Goal: Check status

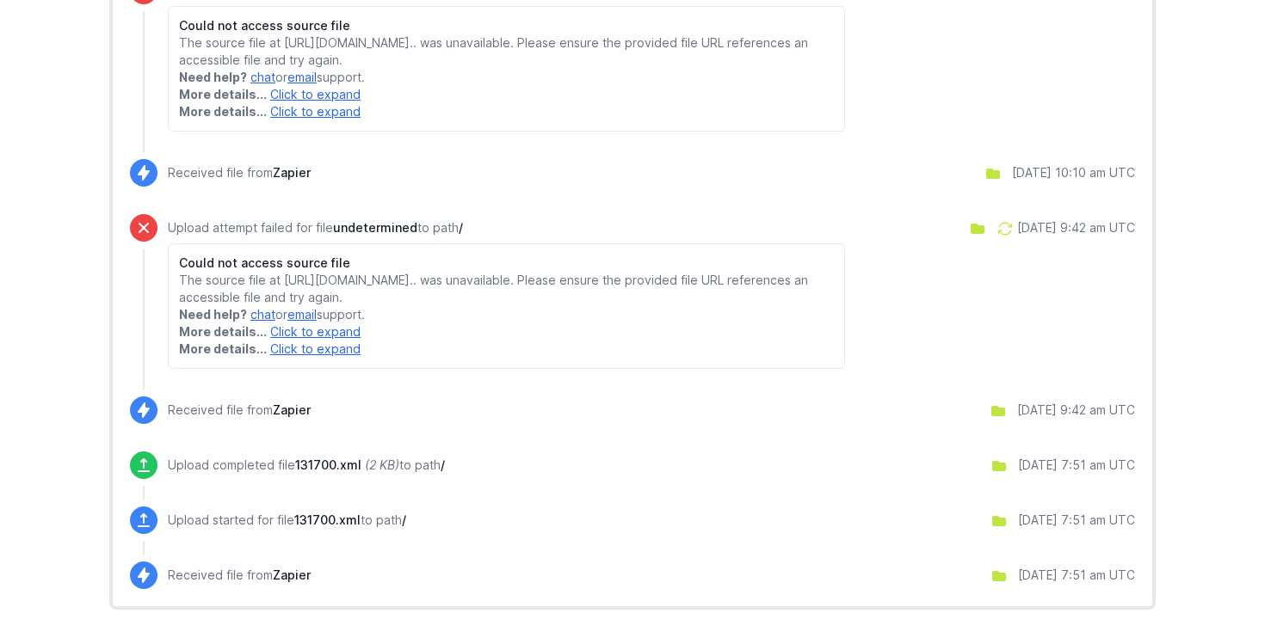
scroll to position [715, 0]
click at [503, 295] on p "The source file at [URL][DOMAIN_NAME].. was unavailable. Please ensure the prov…" at bounding box center [506, 289] width 655 height 34
click at [392, 277] on p "The source file at [URL][DOMAIN_NAME].. was unavailable. Please ensure the prov…" at bounding box center [506, 289] width 655 height 34
click at [998, 223] on icon at bounding box center [1004, 229] width 13 height 12
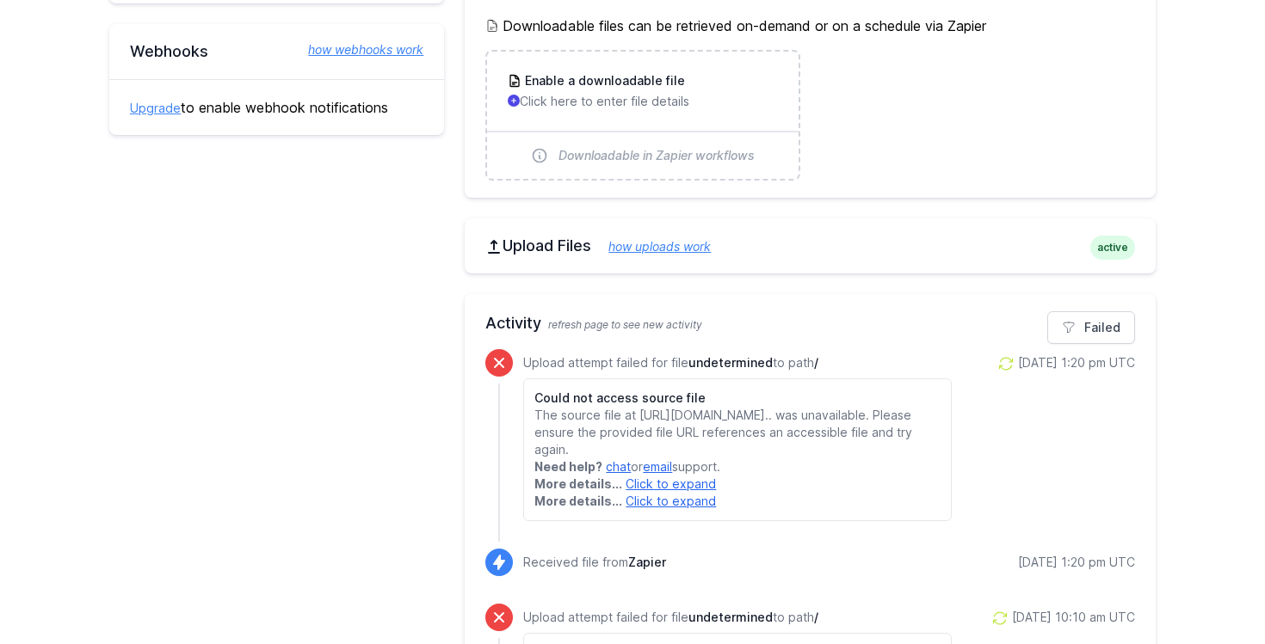
scroll to position [512, 0]
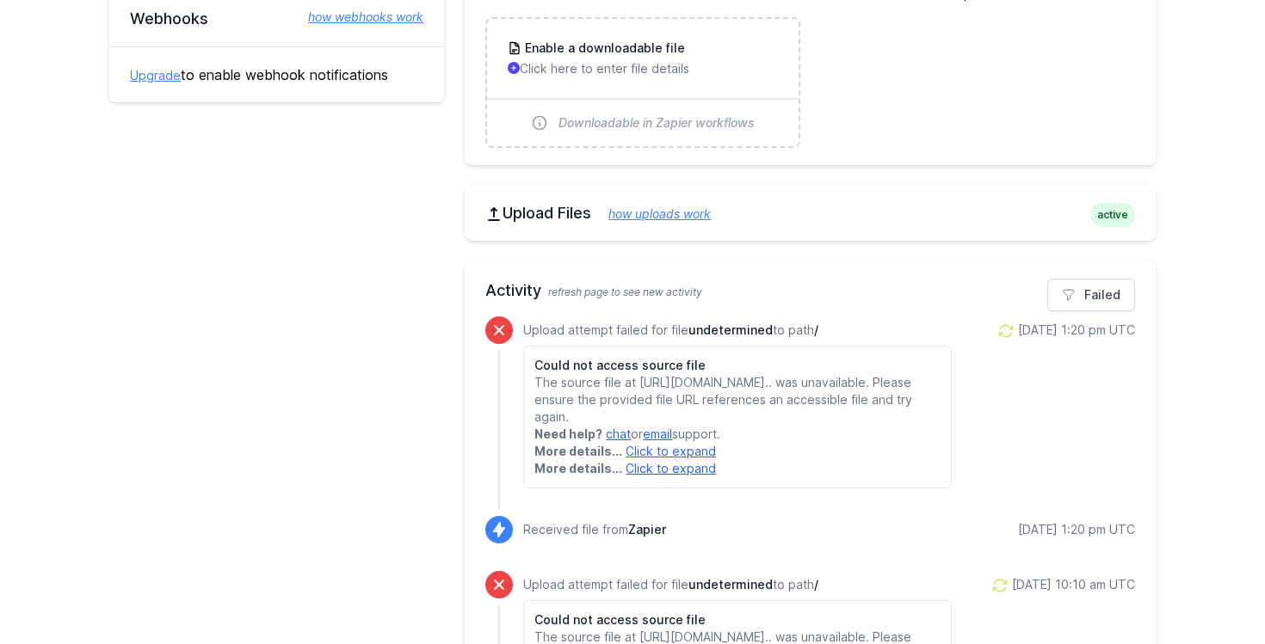
scroll to position [561, 0]
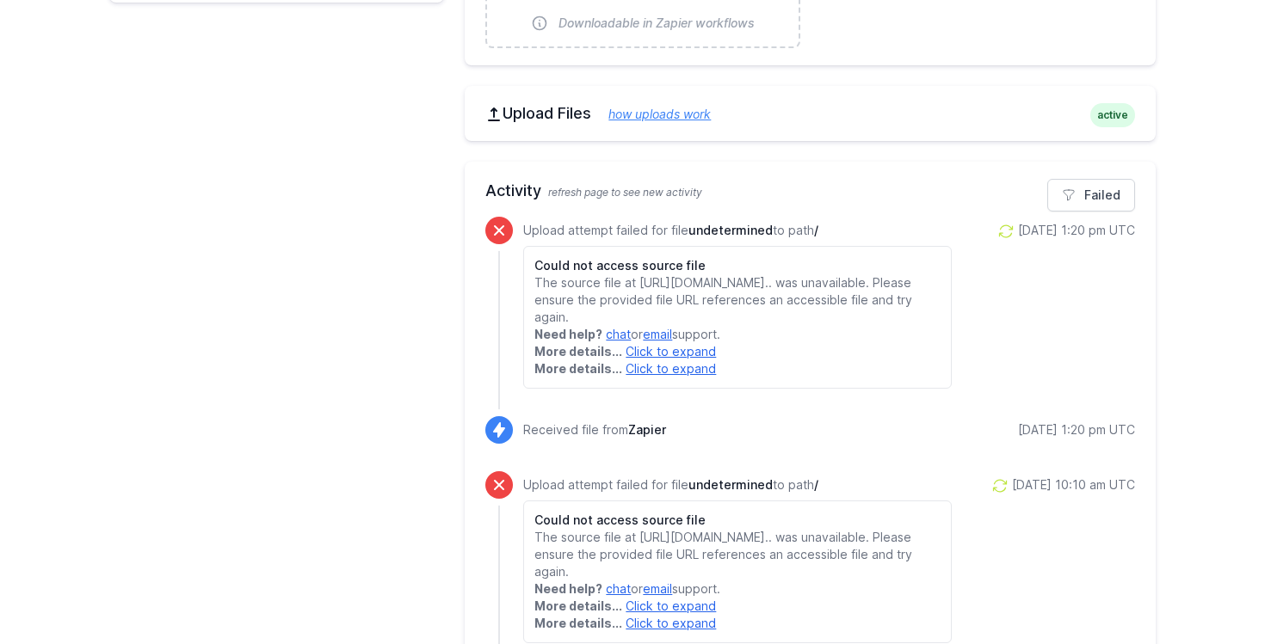
click at [997, 229] on icon at bounding box center [1005, 231] width 17 height 17
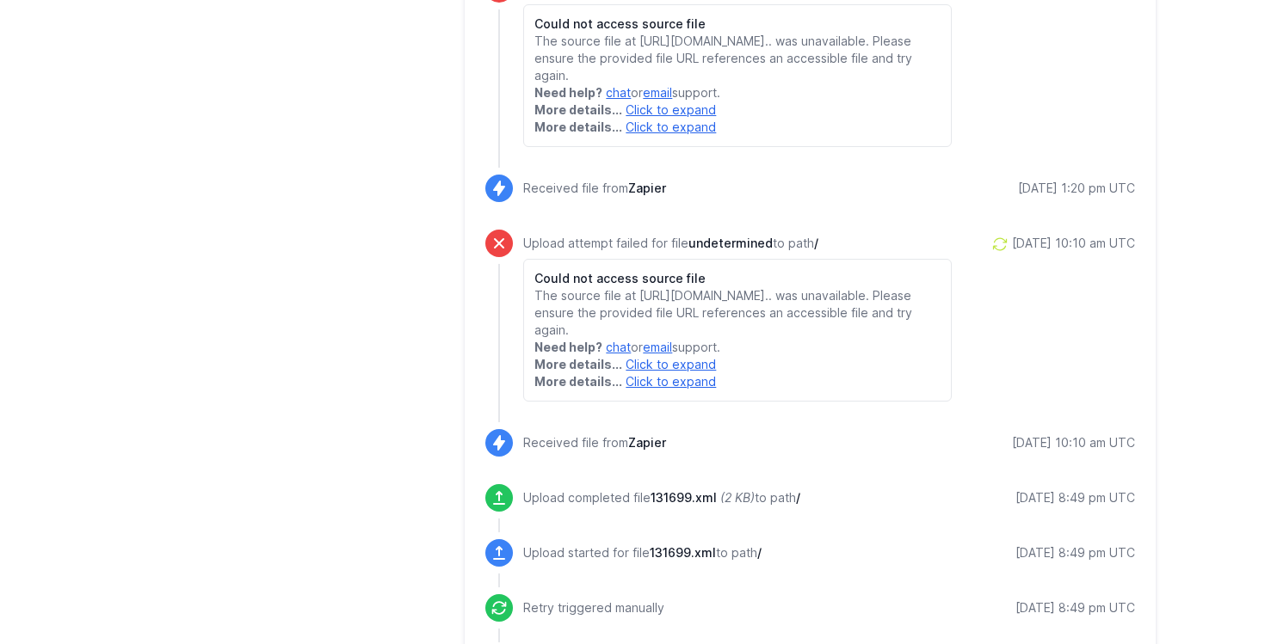
scroll to position [944, 0]
click at [1012, 254] on div "[DATE] 10:10 am UTC" at bounding box center [1073, 245] width 123 height 17
click at [991, 255] on icon at bounding box center [999, 245] width 17 height 17
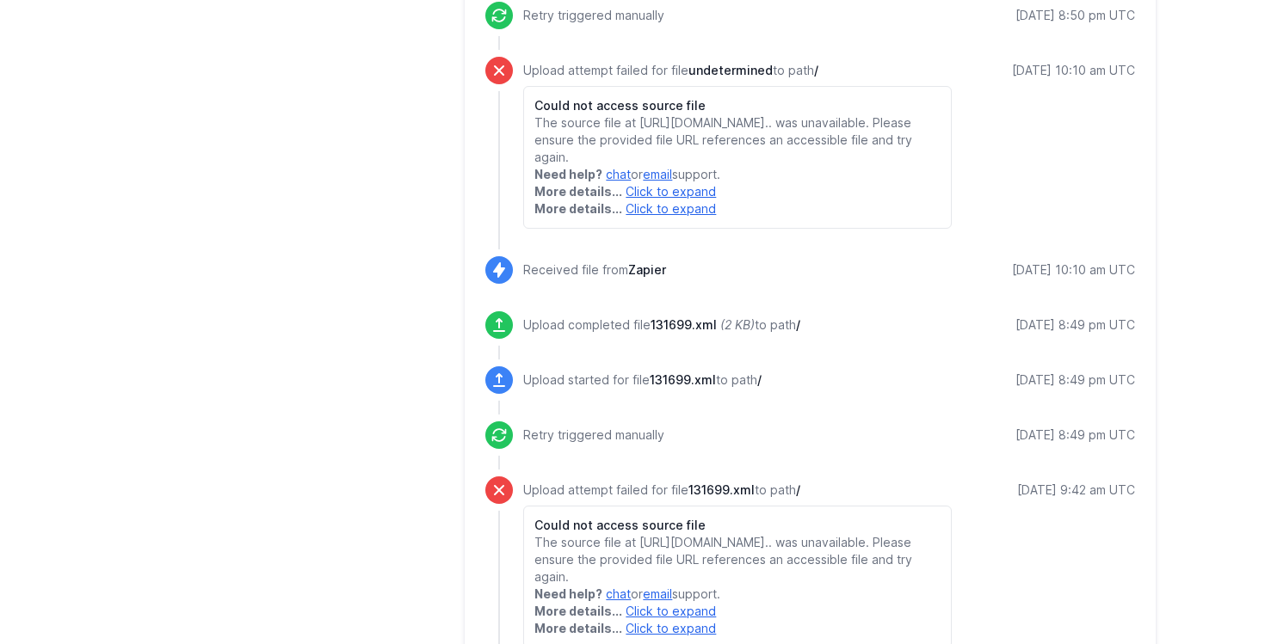
scroll to position [1285, 0]
